Goal: Task Accomplishment & Management: Use online tool/utility

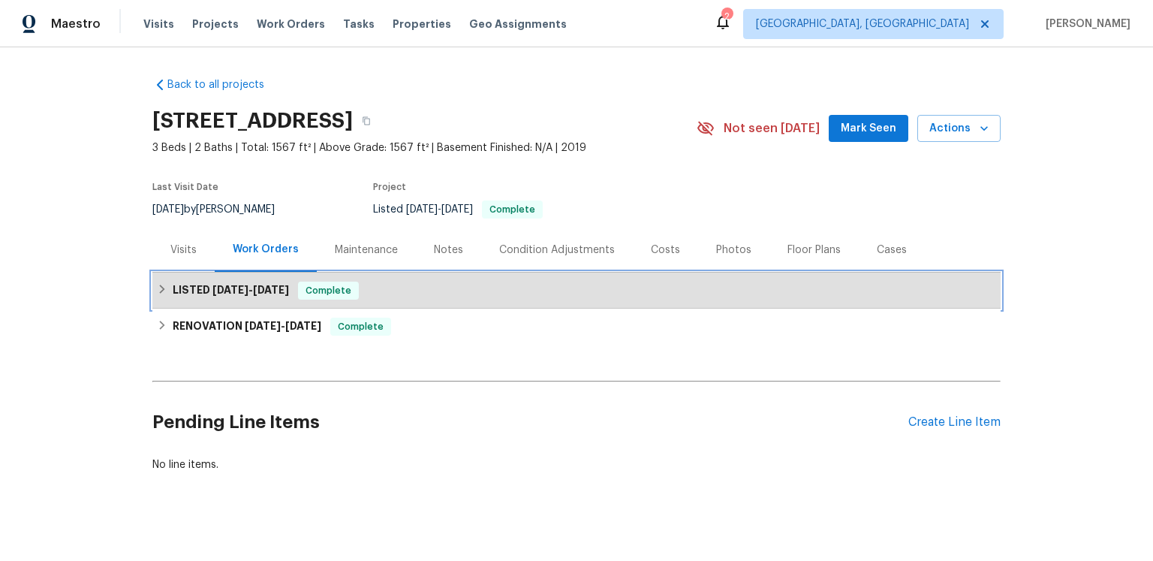
click at [270, 295] on span "[DATE] - [DATE]" at bounding box center [250, 289] width 77 height 11
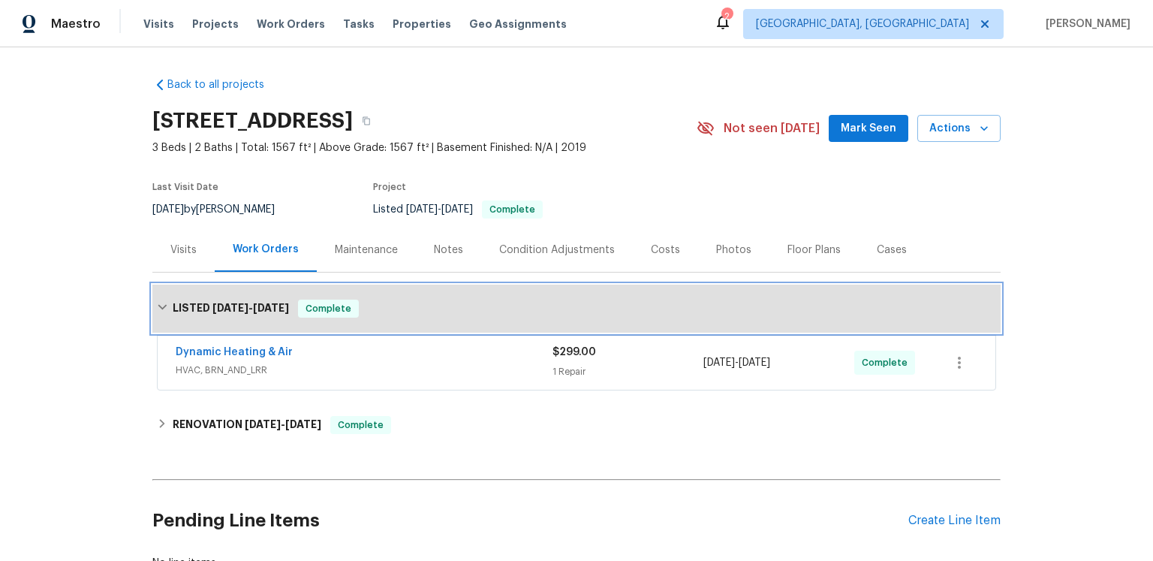
scroll to position [89, 0]
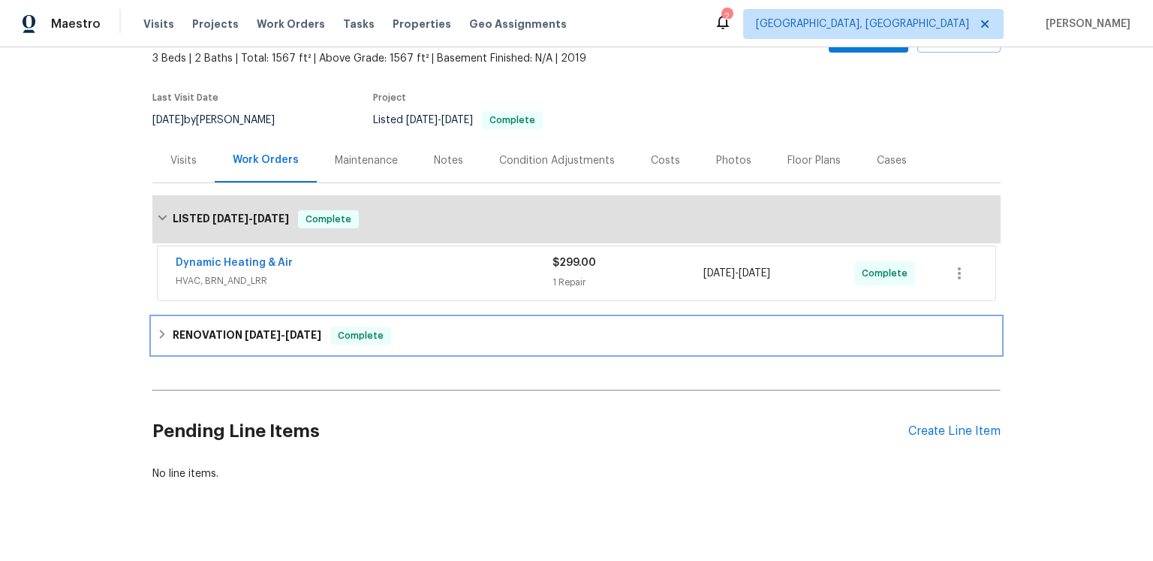
click at [321, 340] on span "[DATE]" at bounding box center [303, 334] width 36 height 11
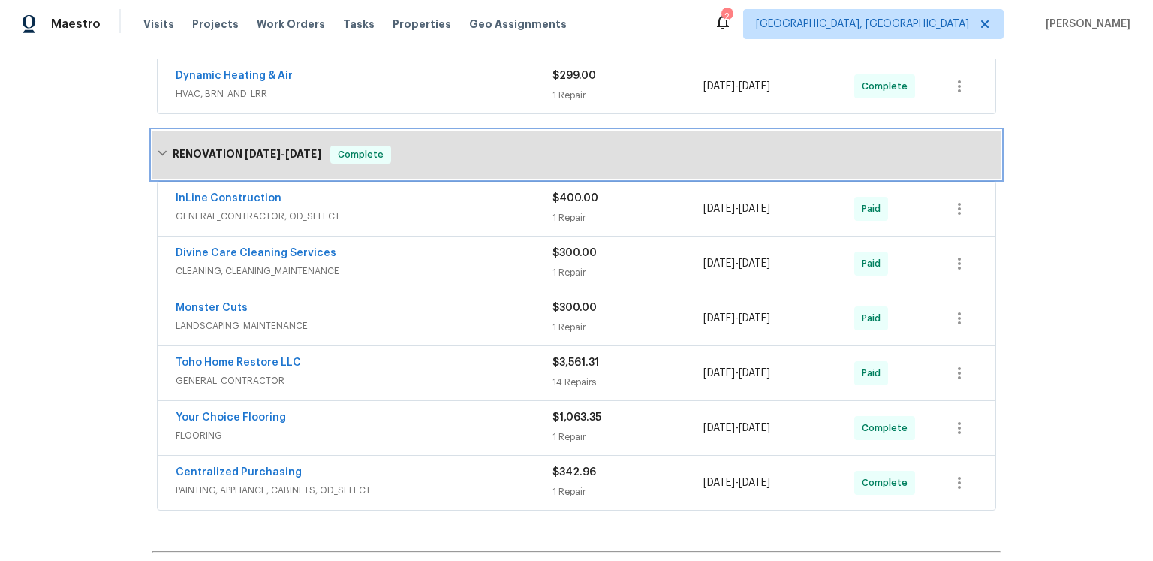
scroll to position [332, 0]
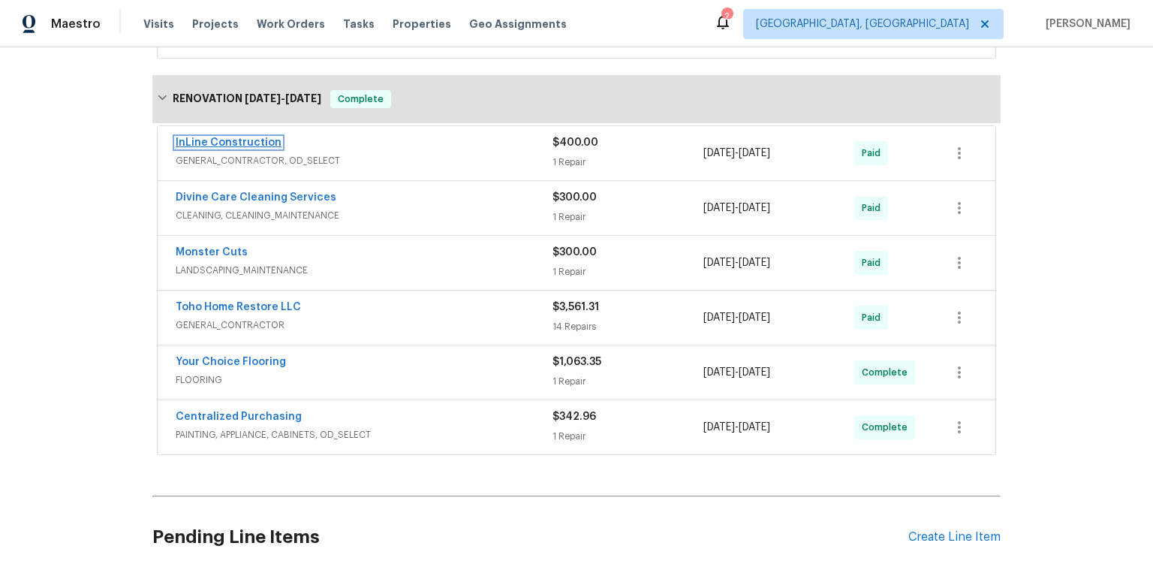
click at [278, 148] on link "InLine Construction" at bounding box center [229, 142] width 106 height 11
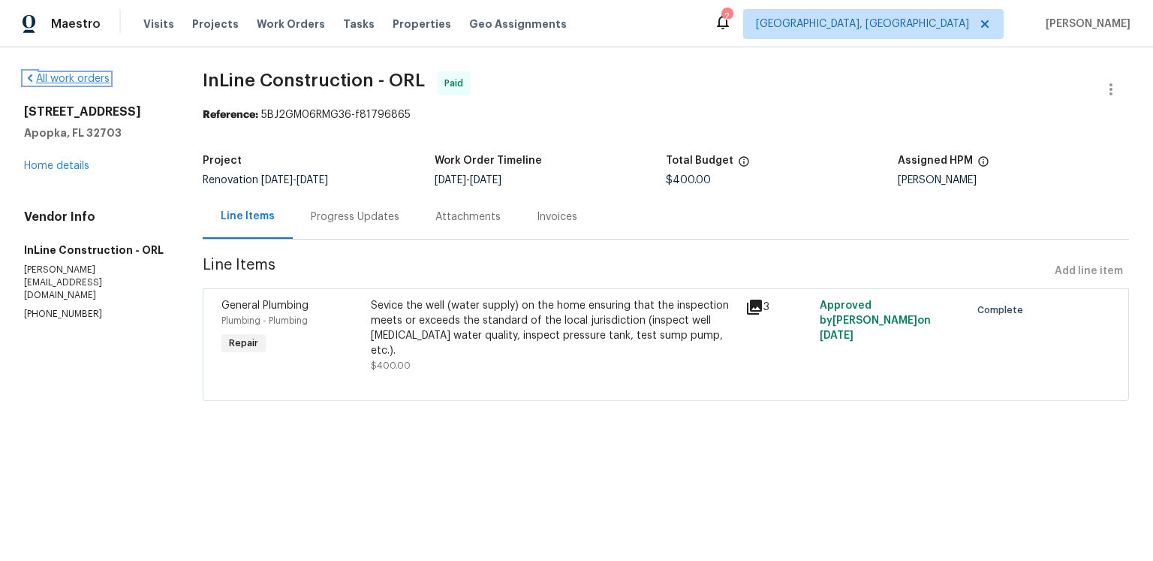
click at [74, 80] on link "All work orders" at bounding box center [67, 79] width 86 height 11
